Goal: Navigation & Orientation: Find specific page/section

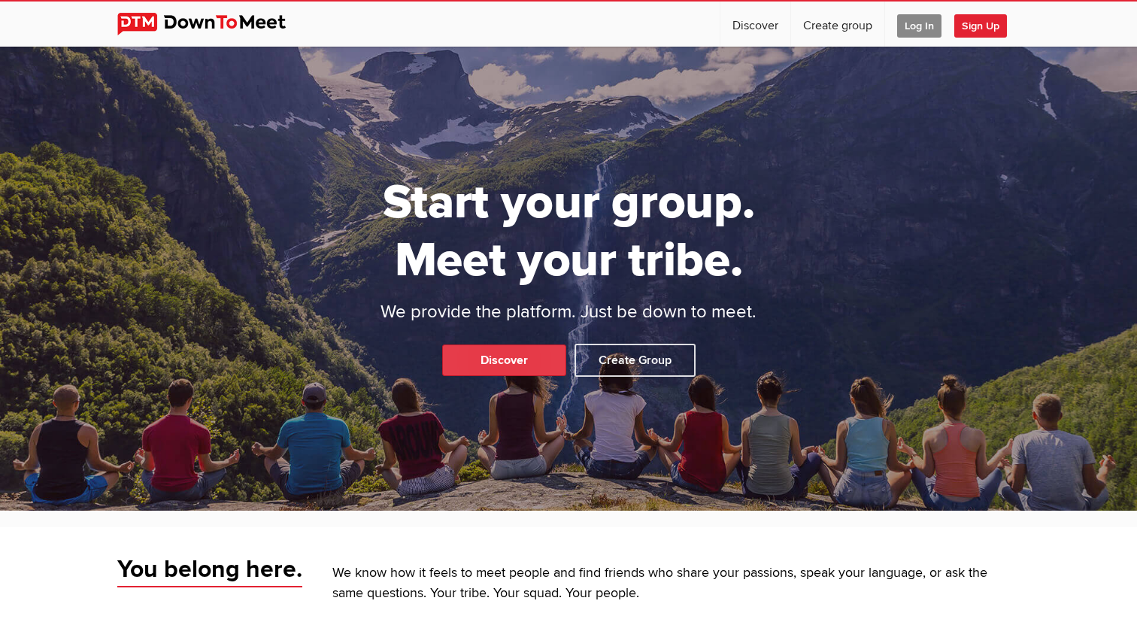
scroll to position [25, 0]
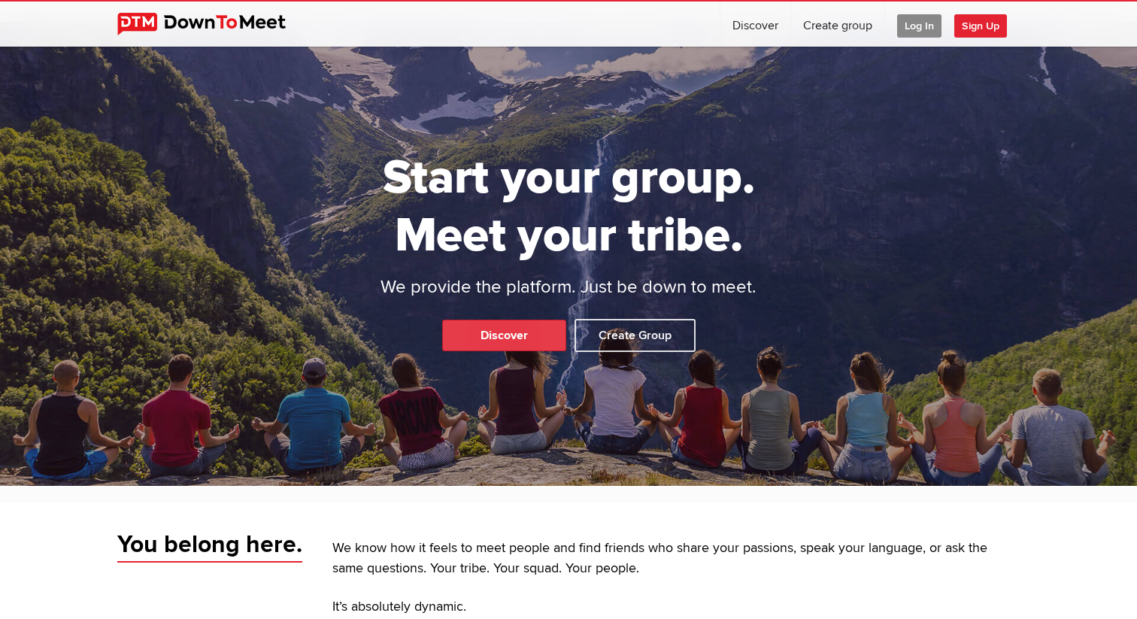
click at [506, 333] on link "Discover" at bounding box center [504, 336] width 124 height 32
